Goal: Task Accomplishment & Management: Manage account settings

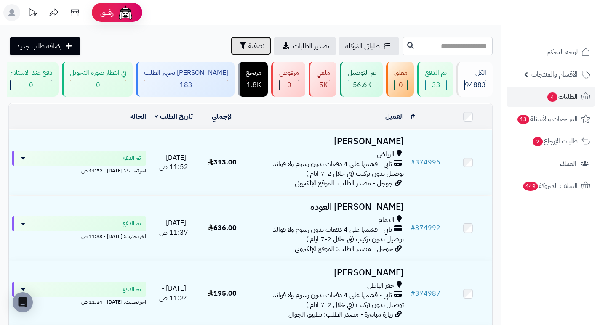
click at [248, 46] on span "تصفية" at bounding box center [256, 46] width 16 height 10
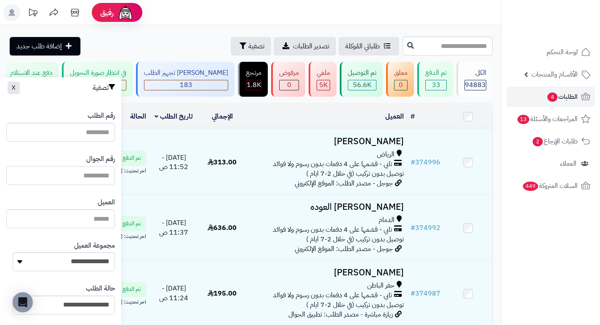
click at [86, 175] on input "text" at bounding box center [60, 175] width 109 height 19
paste input "*********"
type input "*********"
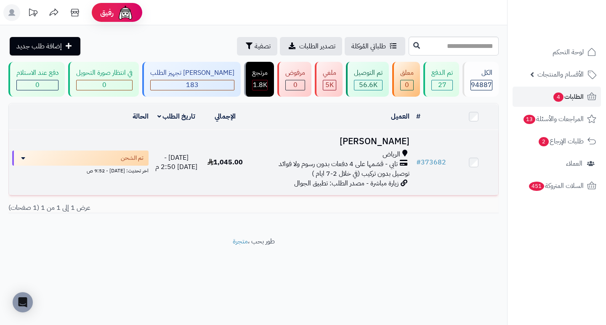
click at [387, 155] on span "الرياض" at bounding box center [391, 155] width 18 height 10
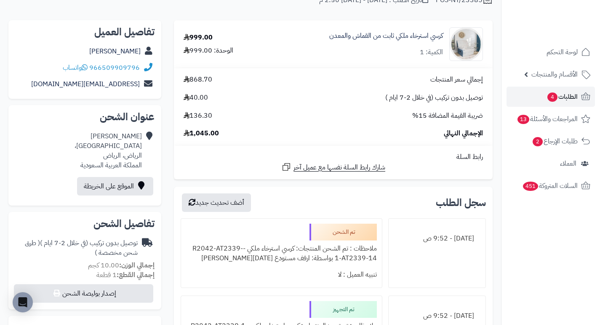
scroll to position [84, 0]
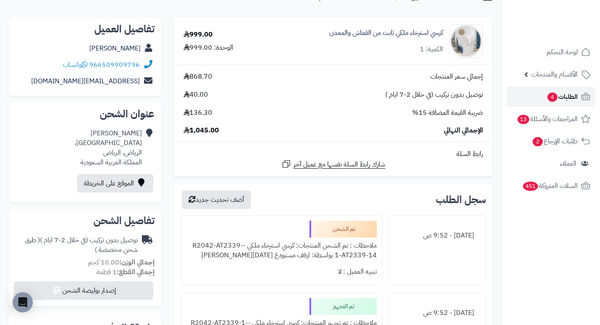
click at [547, 92] on span "الطلبات 4" at bounding box center [561, 97] width 31 height 12
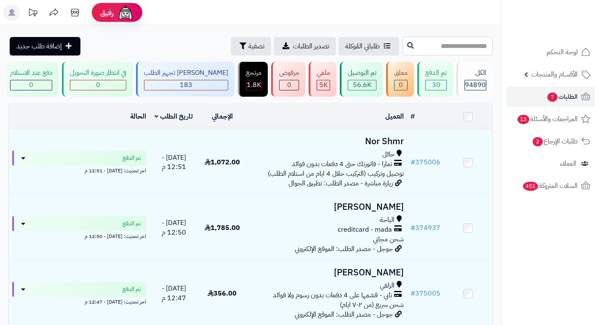
click at [433, 46] on input "text" at bounding box center [447, 46] width 90 height 19
paste input "******"
type input "******"
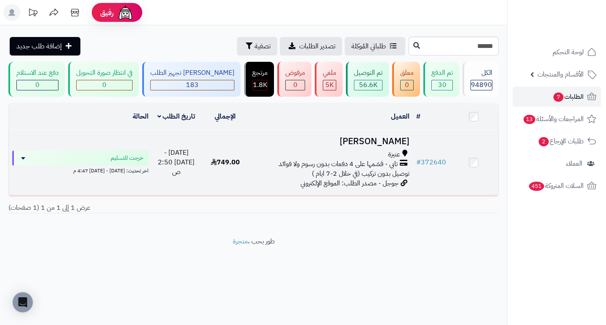
click at [381, 146] on h3 "Laila Saleh" at bounding box center [331, 142] width 156 height 10
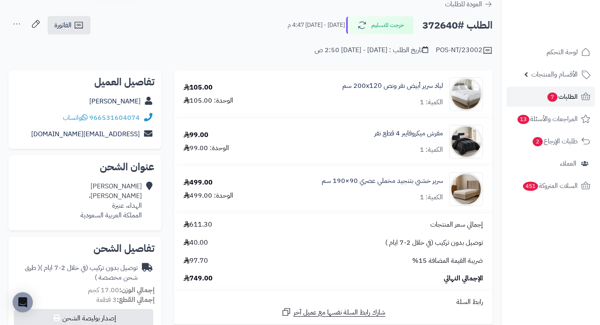
scroll to position [126, 0]
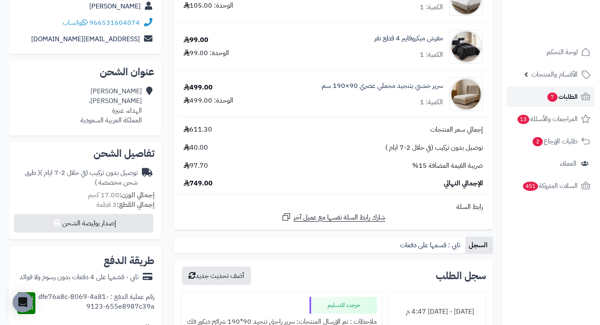
click at [566, 98] on span "الطلبات 7" at bounding box center [561, 97] width 31 height 12
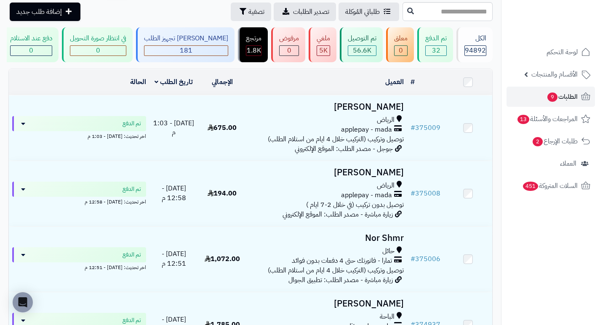
scroll to position [126, 0]
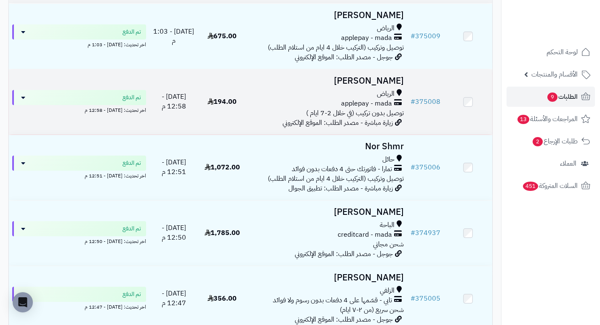
click at [393, 86] on h3 "[PERSON_NAME]" at bounding box center [327, 81] width 154 height 10
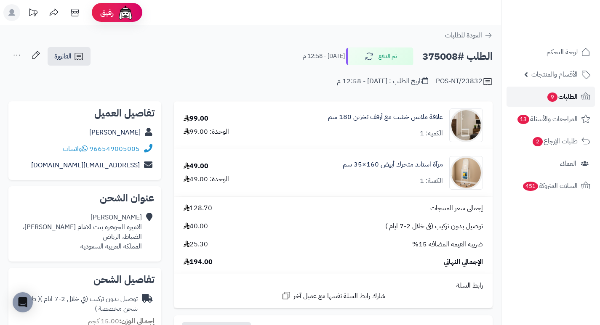
click at [569, 94] on span "الطلبات 9" at bounding box center [561, 97] width 31 height 12
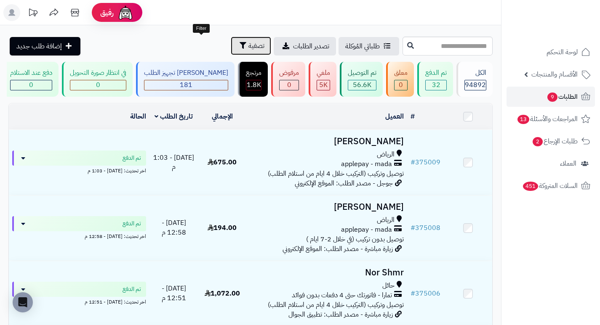
click at [248, 46] on span "تصفية" at bounding box center [256, 46] width 16 height 10
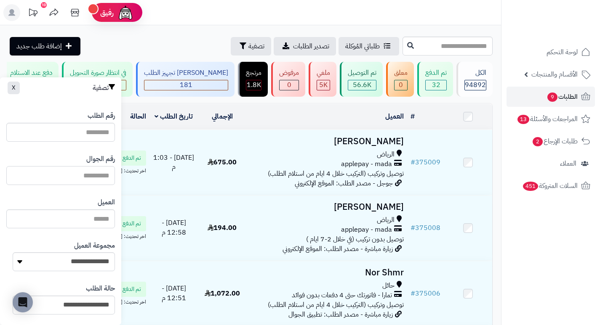
paste input "**********"
click at [72, 175] on input "**********" at bounding box center [60, 175] width 109 height 19
type input "*********"
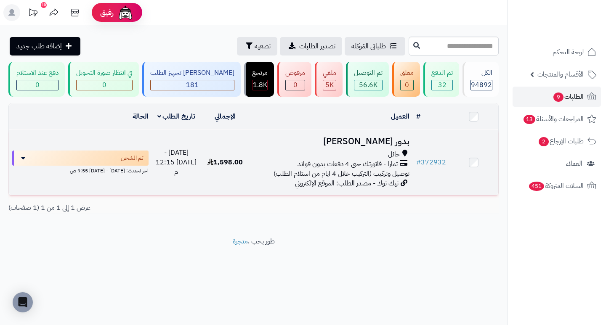
click at [386, 146] on h3 "بدور الضمادي" at bounding box center [331, 142] width 156 height 10
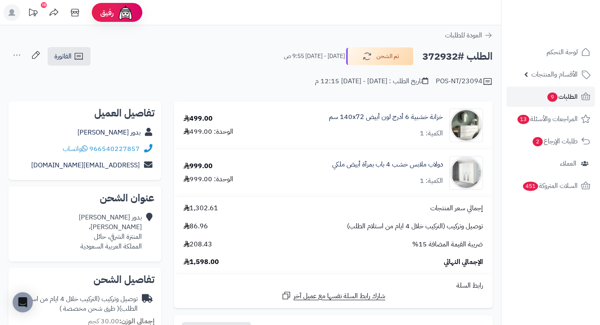
click at [441, 56] on h2 "الطلب #372932" at bounding box center [457, 56] width 70 height 17
copy h2 "372932"
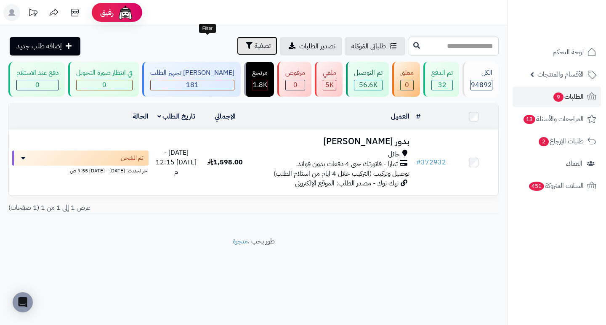
click at [237, 46] on button "تصفية" at bounding box center [257, 46] width 40 height 19
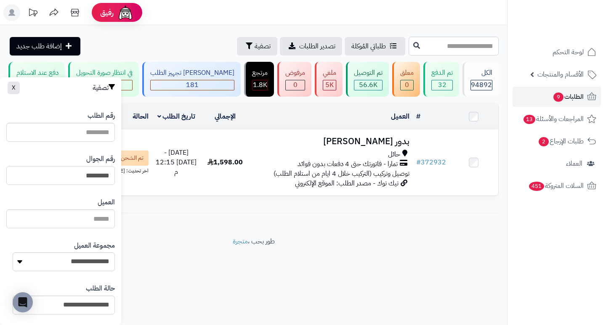
click at [65, 180] on input "*********" at bounding box center [60, 175] width 109 height 19
paste input "*********"
type input "*********"
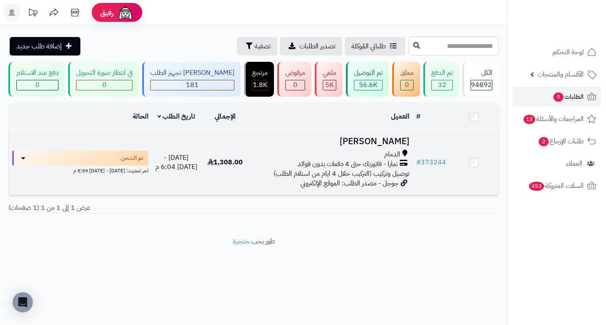
click at [387, 144] on h3 "[PERSON_NAME]" at bounding box center [331, 142] width 156 height 10
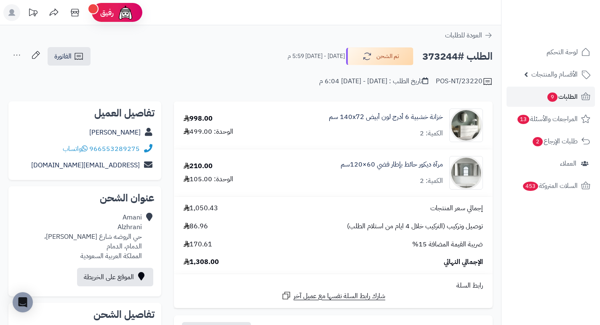
click at [440, 63] on h2 "الطلب #373244" at bounding box center [457, 56] width 70 height 17
copy h2 "373244"
click at [343, 127] on div "خزانة خشبية 6 أدرج لون أبيض 140x72 سم الكمية: 2" at bounding box center [386, 125] width 114 height 26
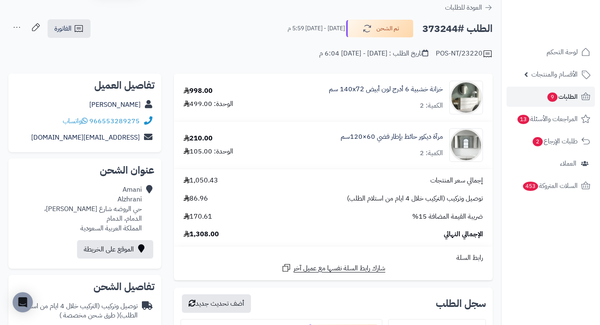
scroll to position [84, 0]
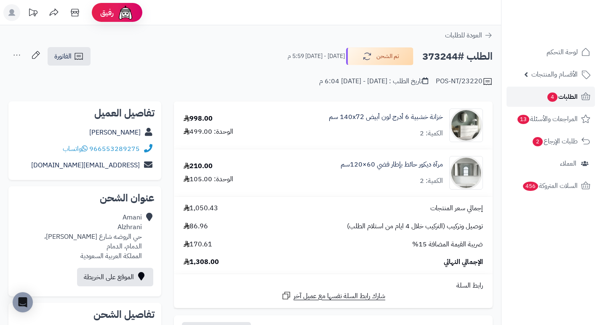
click at [560, 98] on span "الطلبات 4" at bounding box center [561, 97] width 31 height 12
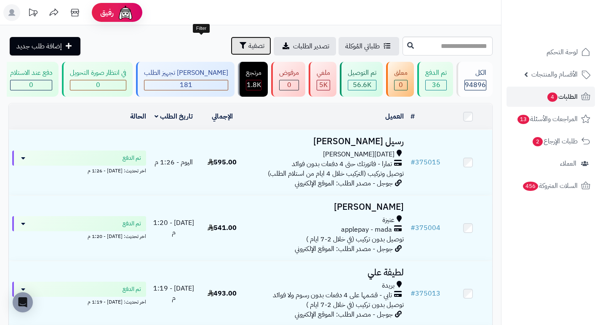
click at [248, 46] on span "تصفية" at bounding box center [256, 46] width 16 height 10
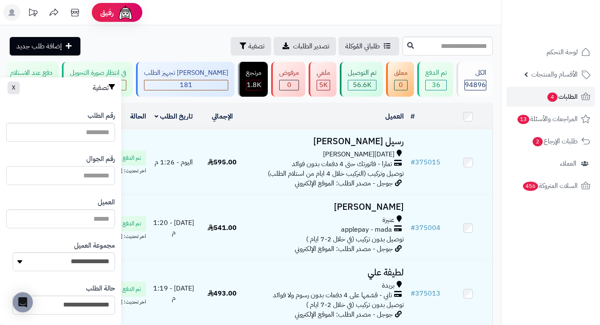
click at [94, 174] on input "text" at bounding box center [60, 175] width 109 height 19
paste input "*********"
type input "*********"
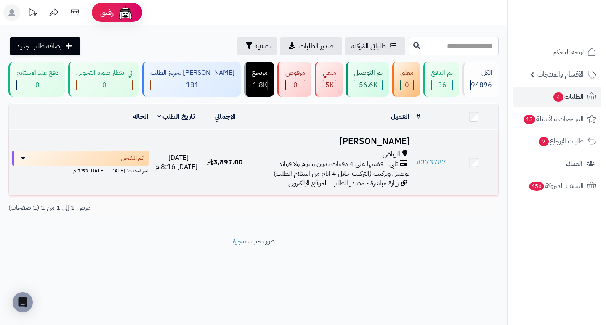
click at [378, 146] on h3 "عبدالعزيز اليحيى" at bounding box center [331, 142] width 156 height 10
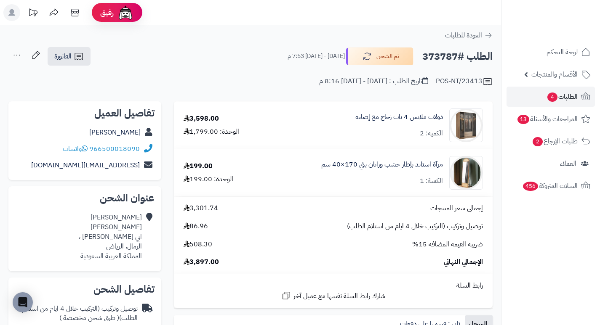
click at [437, 59] on h2 "الطلب #373787" at bounding box center [457, 56] width 70 height 17
click at [436, 58] on h2 "الطلب #373787" at bounding box center [457, 56] width 70 height 17
click at [324, 107] on td "دولاب ملابس 4 باب زجاج مع إضاءة الكمية: 2" at bounding box center [379, 125] width 225 height 47
click at [240, 85] on div "POS-NT/23413 تاريخ الطلب : الثلاثاء - ٢ سبتمبر ٢٠٢٥ - 8:16 م" at bounding box center [250, 76] width 484 height 20
click at [438, 58] on h2 "الطلب #373787" at bounding box center [457, 56] width 70 height 17
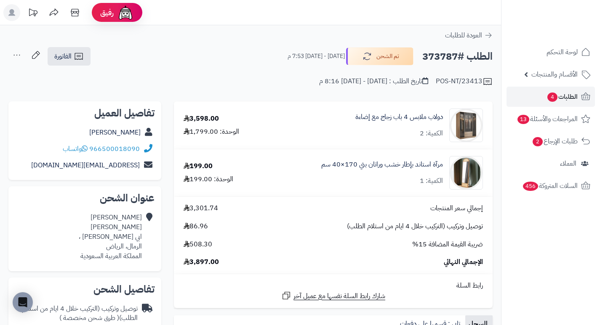
click at [438, 58] on h2 "الطلب #373787" at bounding box center [457, 56] width 70 height 17
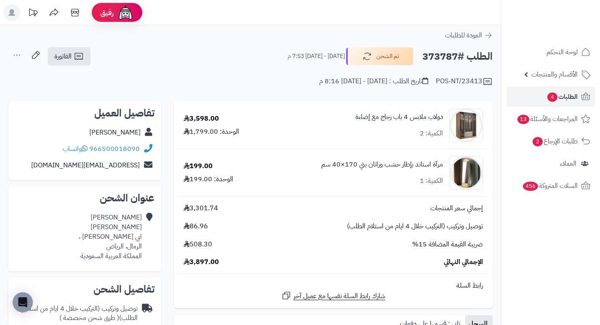
click at [438, 58] on h2 "الطلب #373787" at bounding box center [457, 56] width 70 height 17
click at [212, 74] on div "POS-NT/23413 تاريخ الطلب : الثلاثاء - ٢ سبتمبر ٢٠٢٥ - 8:16 م" at bounding box center [250, 76] width 484 height 20
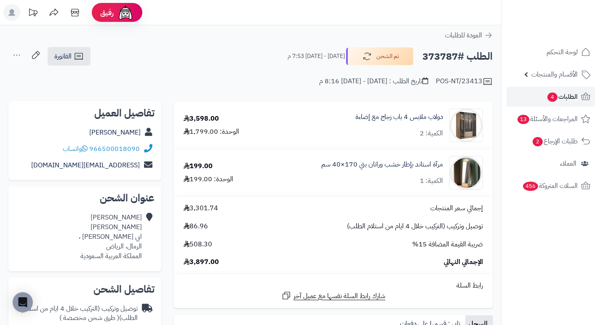
click at [247, 85] on div "POS-NT/23413 تاريخ الطلب : الثلاثاء - ٢ سبتمبر ٢٠٢٥ - 8:16 م" at bounding box center [250, 76] width 484 height 20
click at [551, 96] on span "4" at bounding box center [552, 98] width 11 height 10
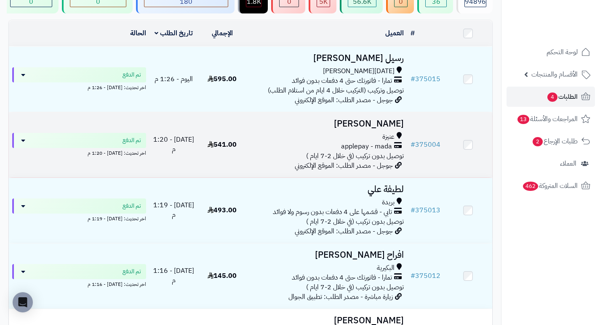
scroll to position [84, 0]
click at [386, 128] on h3 "Sarah Fahad" at bounding box center [327, 123] width 154 height 10
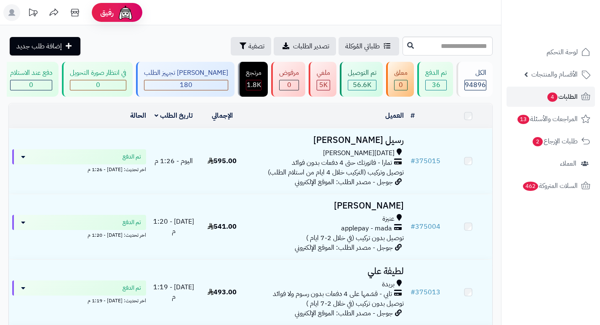
scroll to position [84, 0]
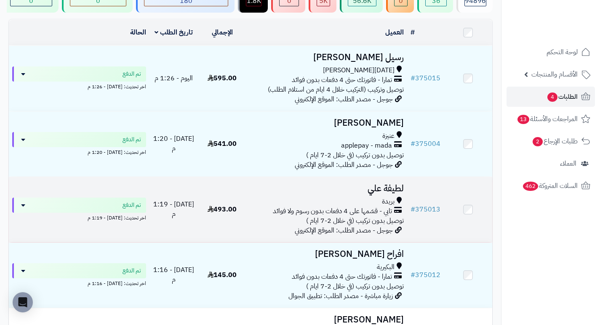
click at [386, 188] on h3 "لطيفة علي" at bounding box center [327, 189] width 154 height 10
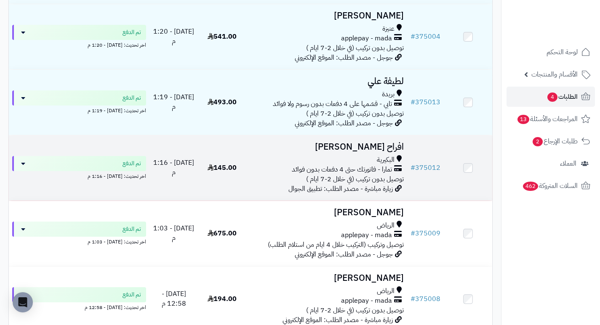
scroll to position [210, 0]
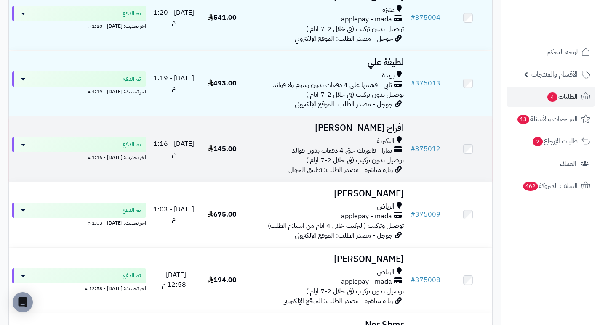
click at [385, 133] on h3 "افراح [PERSON_NAME]" at bounding box center [327, 128] width 154 height 10
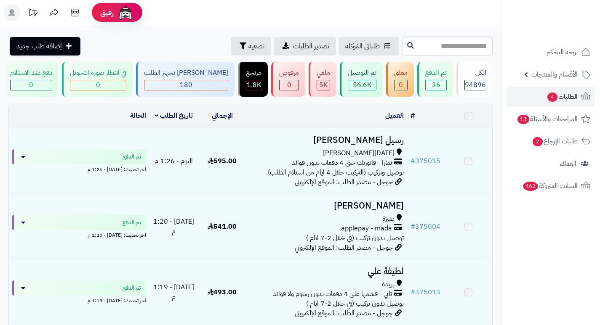
scroll to position [210, 0]
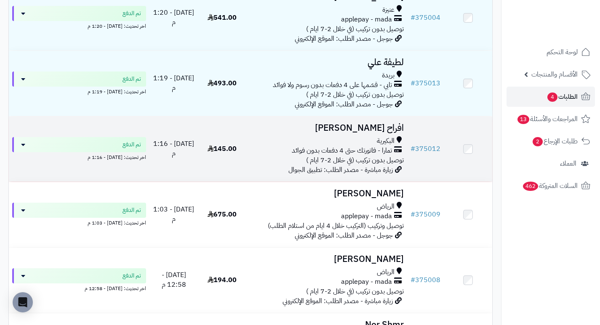
click at [367, 133] on h3 "افراح العقيلي" at bounding box center [327, 128] width 154 height 10
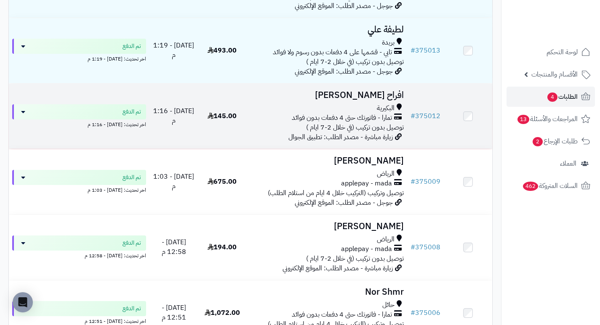
scroll to position [252, 0]
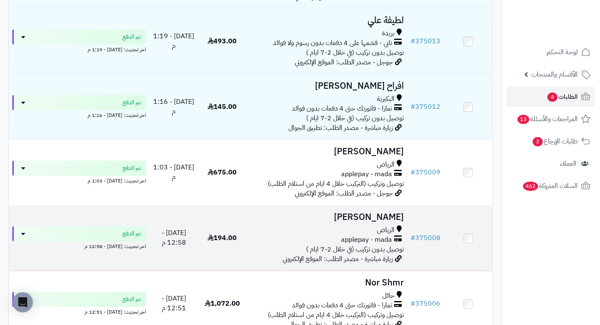
click at [402, 222] on h3 "ولاء بخاري" at bounding box center [327, 217] width 154 height 10
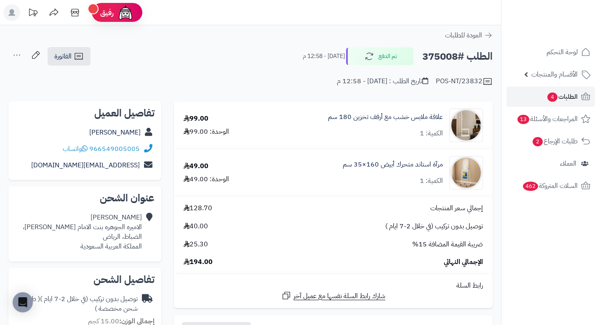
drag, startPoint x: 361, startPoint y: 199, endPoint x: 315, endPoint y: 229, distance: 55.3
click at [315, 229] on div "توصيل بدون تركيب (في خلال 2-7 ايام ) 40.00" at bounding box center [333, 227] width 312 height 10
click at [552, 98] on span "4" at bounding box center [552, 97] width 10 height 9
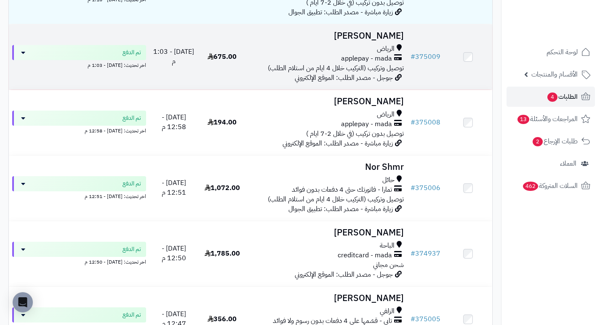
scroll to position [379, 0]
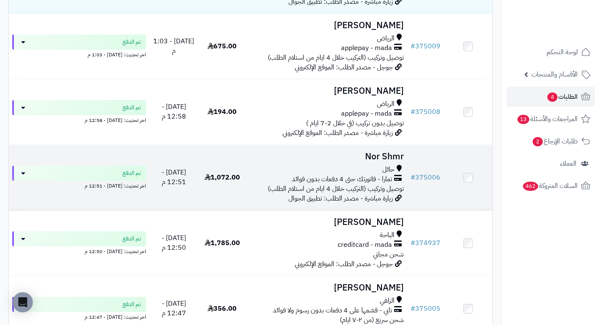
click at [401, 162] on h3 "Nor Shmr" at bounding box center [327, 157] width 154 height 10
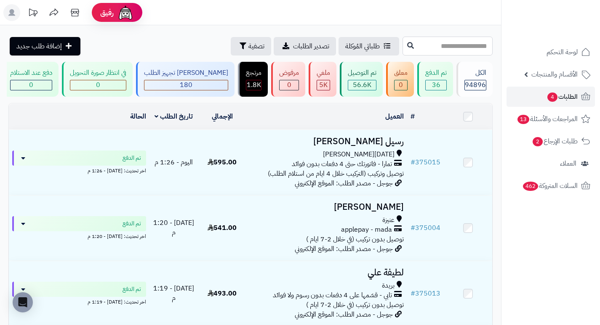
click at [440, 50] on input "text" at bounding box center [447, 46] width 90 height 19
click at [567, 96] on span "الطلبات 4" at bounding box center [561, 97] width 31 height 12
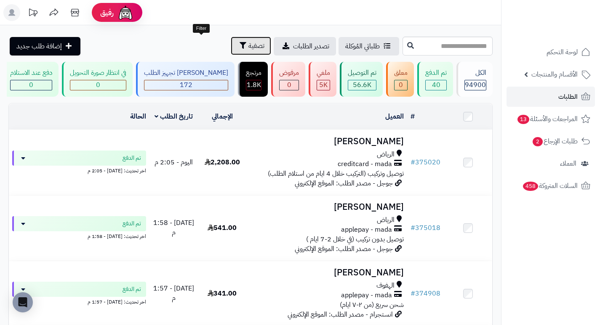
click at [248, 48] on span "تصفية" at bounding box center [256, 46] width 16 height 10
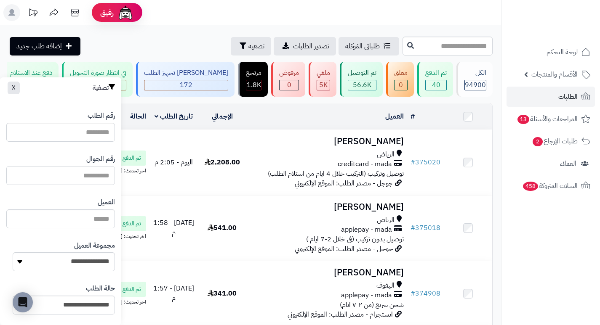
click at [82, 171] on input "text" at bounding box center [60, 175] width 109 height 19
paste input "*********"
type input "*********"
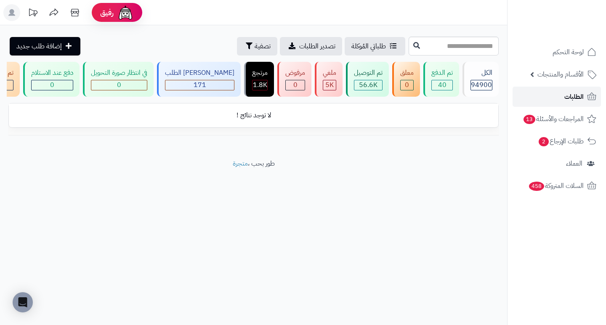
click at [557, 96] on link "الطلبات" at bounding box center [557, 97] width 88 height 20
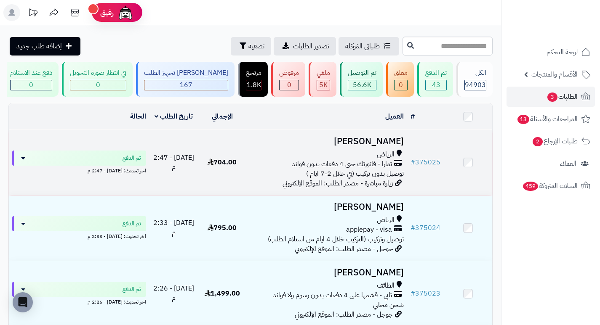
click at [396, 146] on h3 "[PERSON_NAME]" at bounding box center [327, 142] width 154 height 10
